Goal: Task Accomplishment & Management: Complete application form

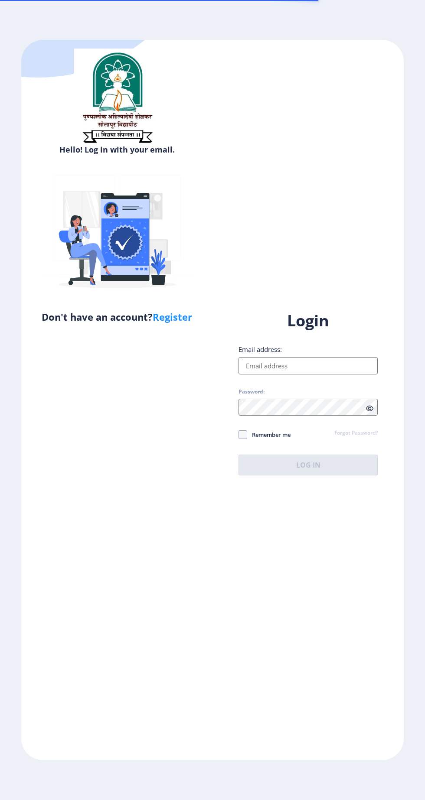
click at [304, 374] on input "Email address:" at bounding box center [307, 365] width 139 height 17
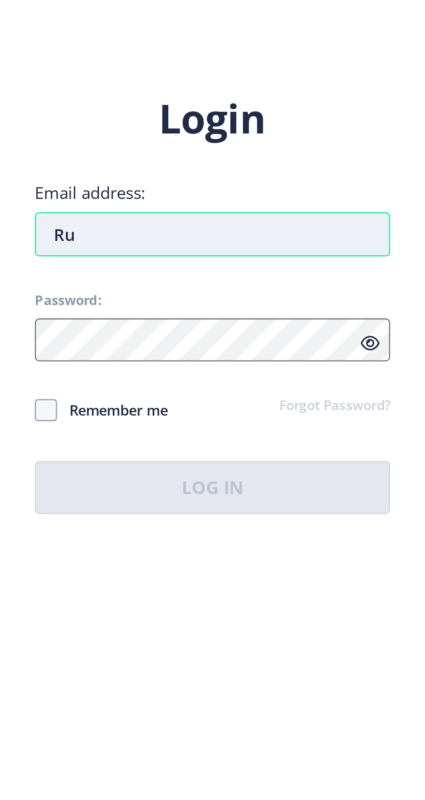
type input "R"
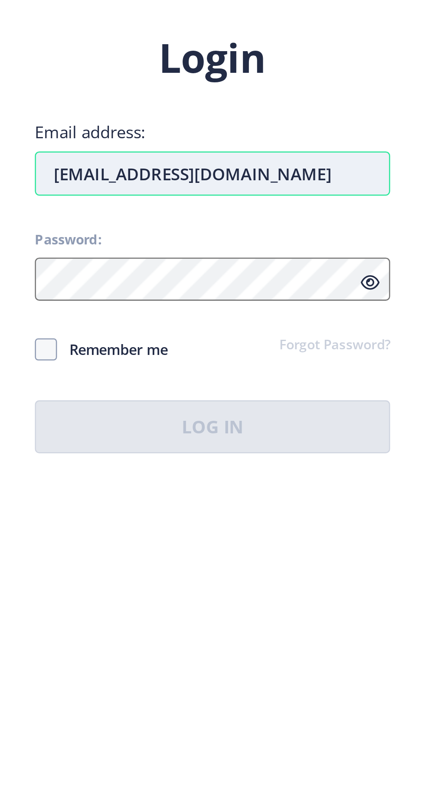
type input "[EMAIL_ADDRESS][DOMAIN_NAME]"
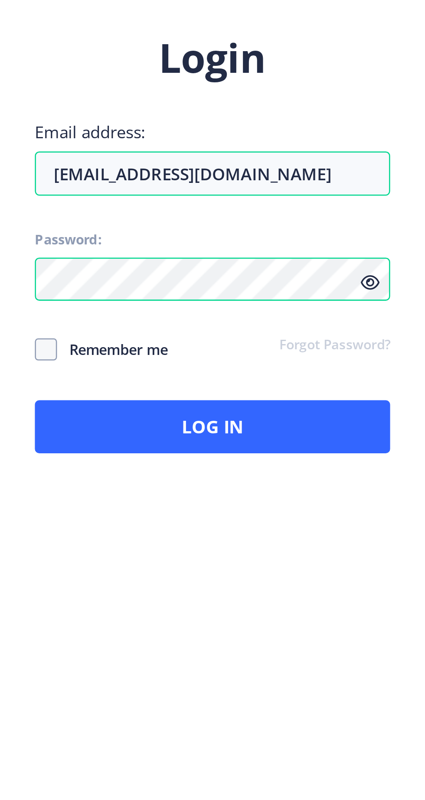
click at [280, 440] on span "Remember me" at bounding box center [268, 435] width 43 height 10
click at [244, 439] on span at bounding box center [242, 434] width 9 height 9
click at [239, 435] on input "Remember me" at bounding box center [238, 435] width 0 height 0
checkbox input "true"
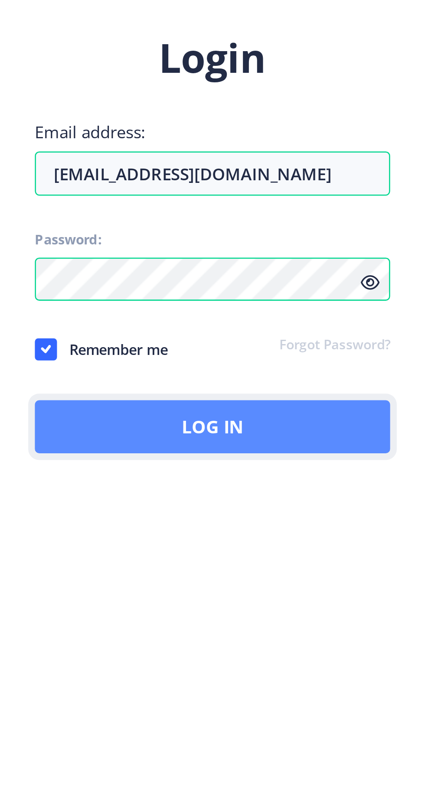
click at [303, 475] on button "Log In" at bounding box center [307, 465] width 139 height 21
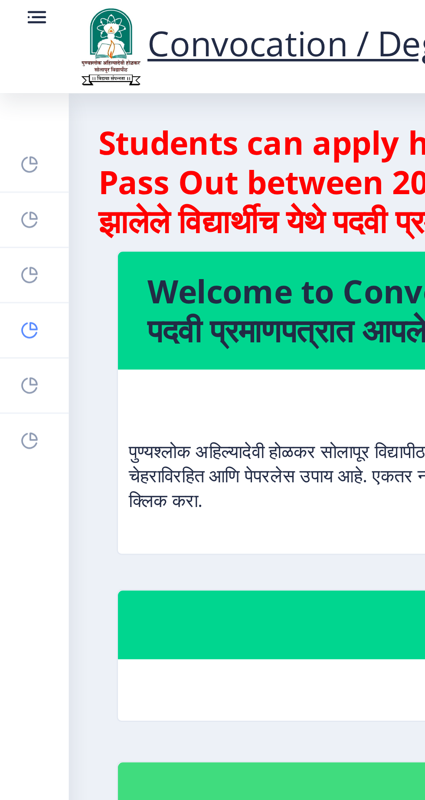
click at [7, 113] on rect at bounding box center [10, 116] width 7 height 7
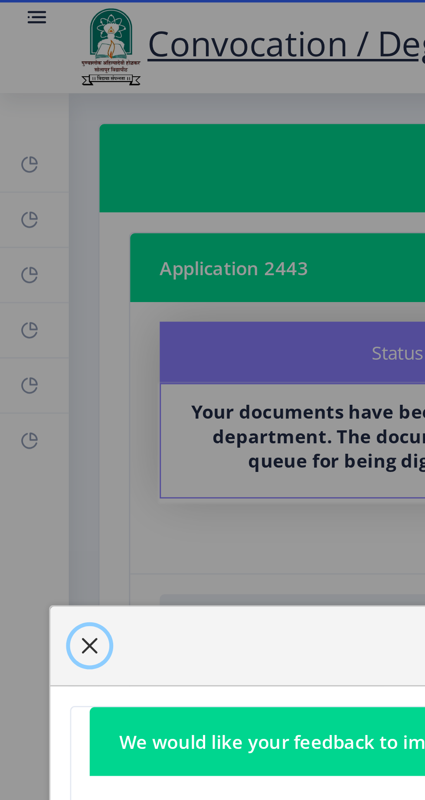
click at [29, 225] on span "button" at bounding box center [31, 228] width 7 height 7
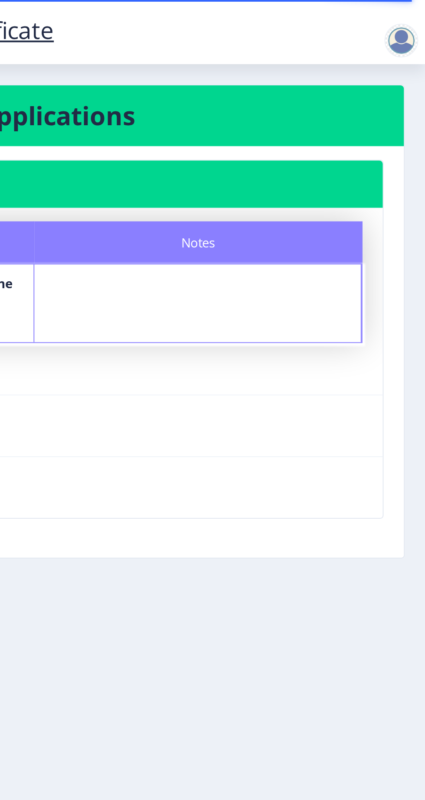
click at [414, 17] on div at bounding box center [412, 20] width 17 height 17
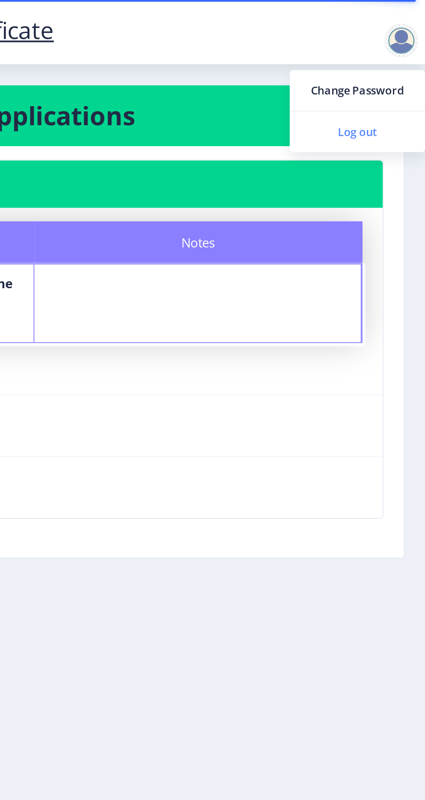
click at [400, 66] on span "Log out" at bounding box center [389, 67] width 55 height 10
